Goal: Book appointment/travel/reservation

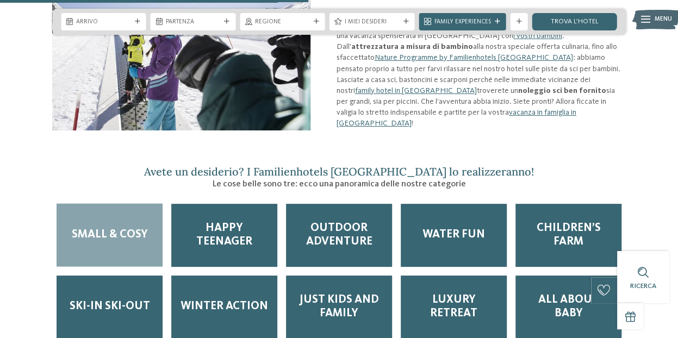
scroll to position [1087, 0]
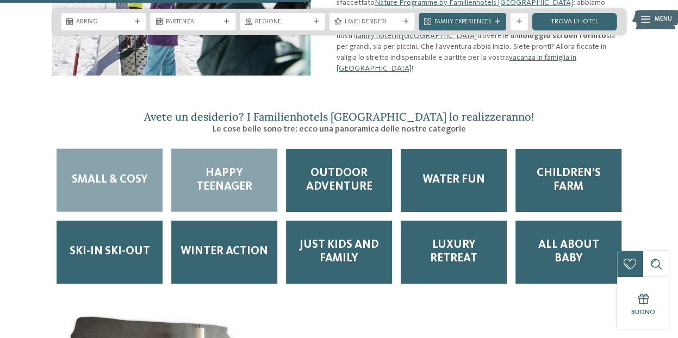
click at [238, 176] on span "Happy teenager" at bounding box center [224, 180] width 89 height 27
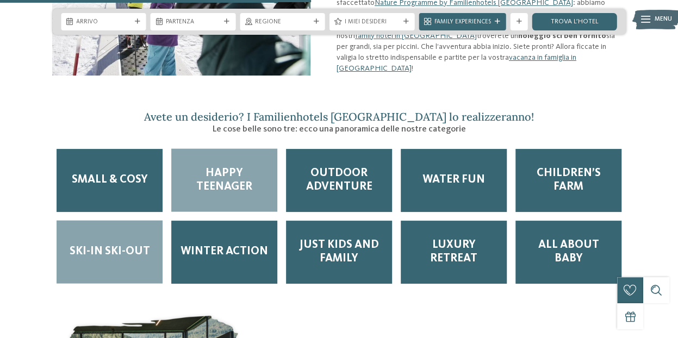
click at [128, 245] on span "Ski-in ski-out" at bounding box center [110, 252] width 80 height 14
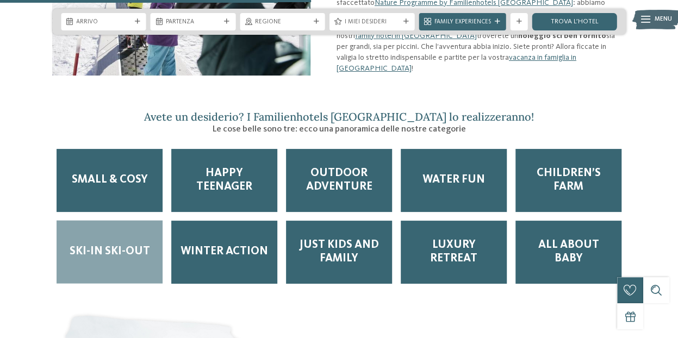
click at [127, 245] on span "Ski-in ski-out" at bounding box center [110, 252] width 80 height 14
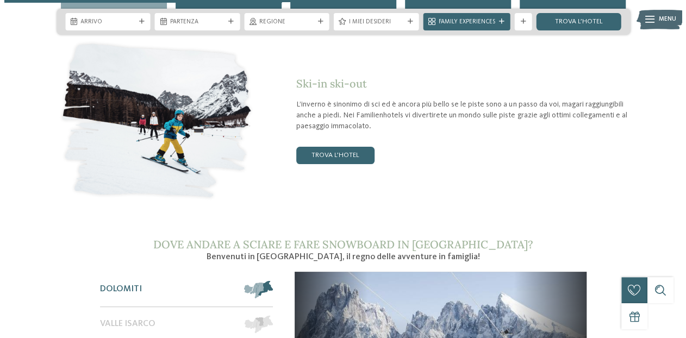
scroll to position [1413, 0]
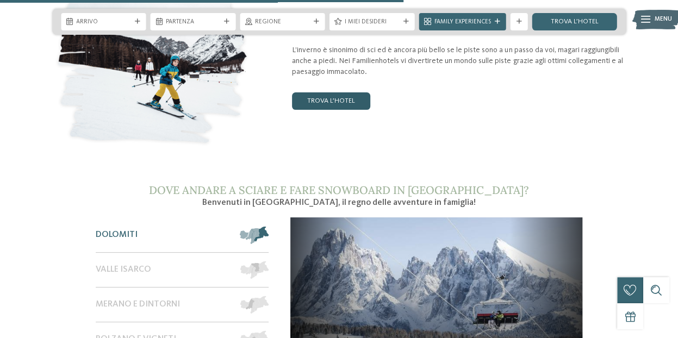
click at [344, 92] on link "trova l’hotel" at bounding box center [331, 100] width 78 height 17
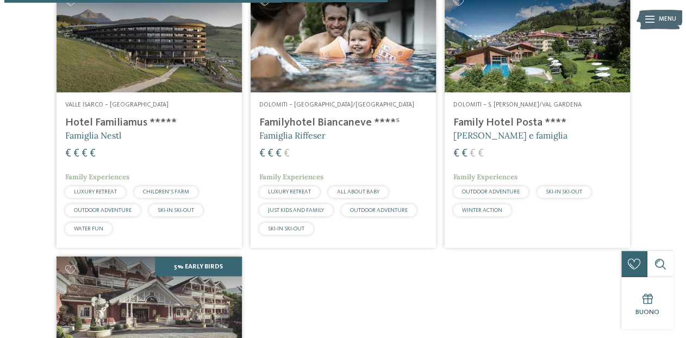
scroll to position [867, 0]
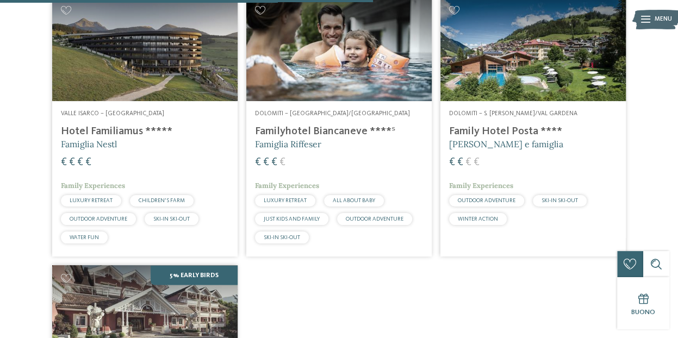
click at [500, 125] on h4 "Family Hotel Posta ****" at bounding box center [533, 131] width 168 height 13
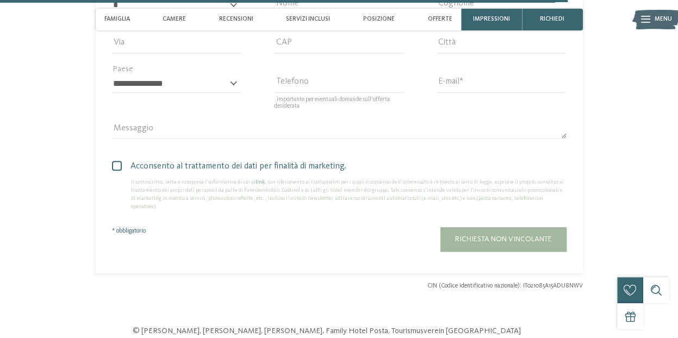
scroll to position [2446, 0]
